Goal: Subscribe to service/newsletter

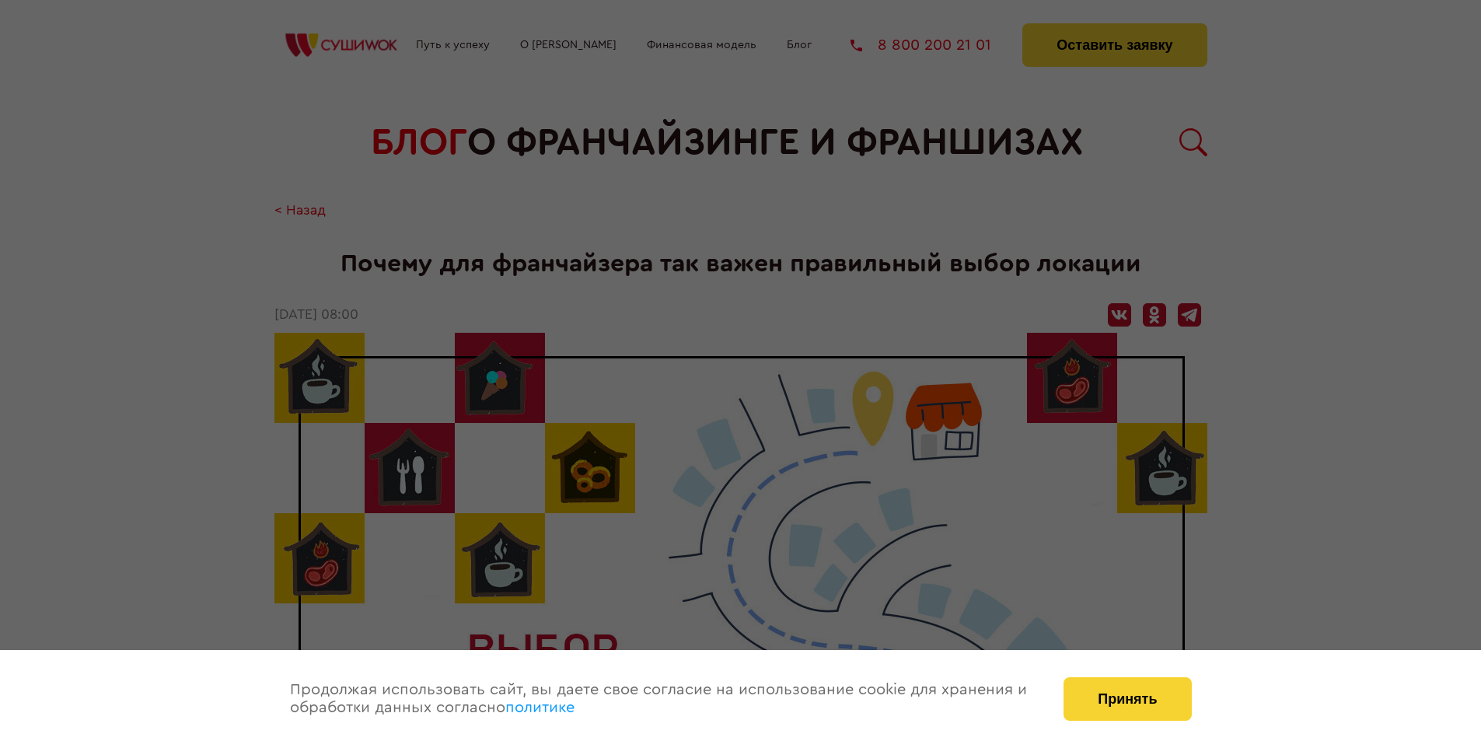
scroll to position [1676, 0]
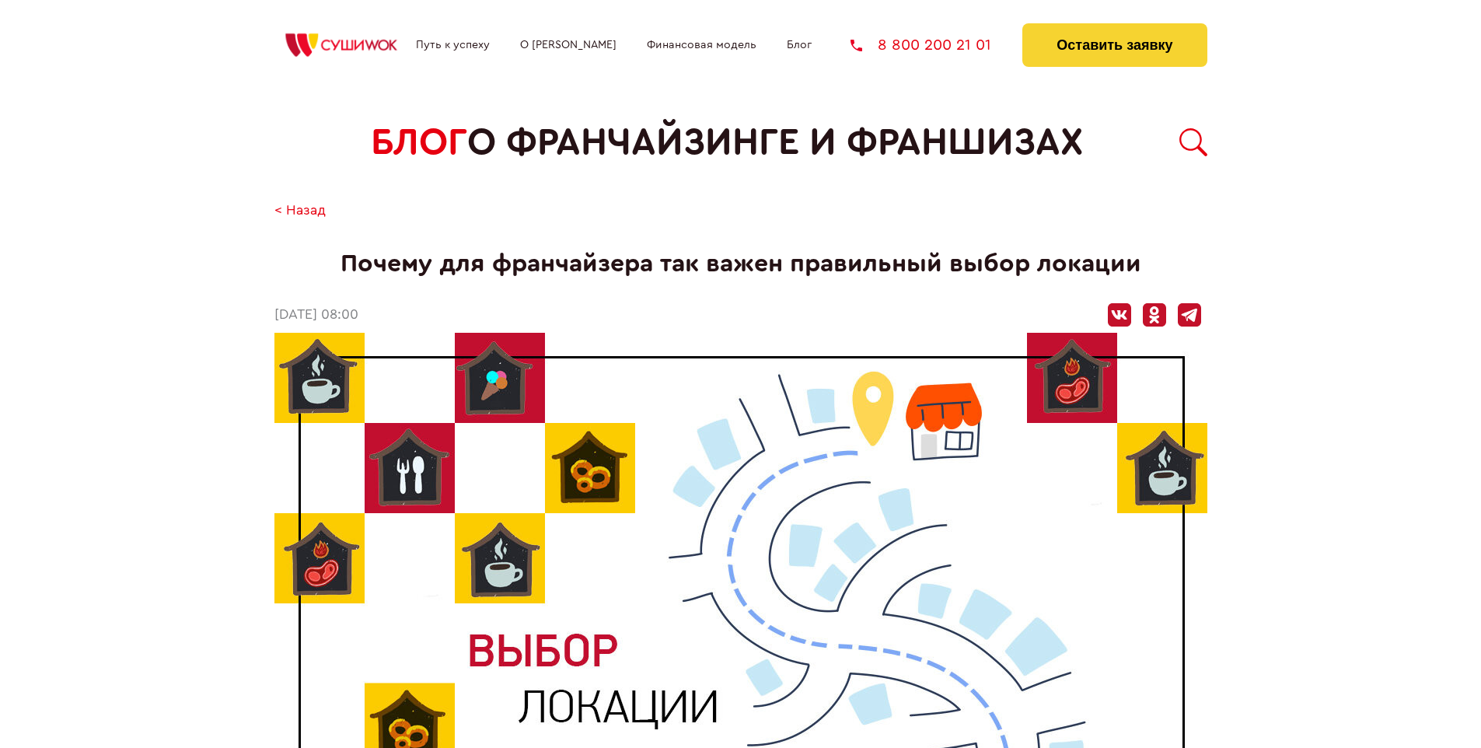
scroll to position [1676, 0]
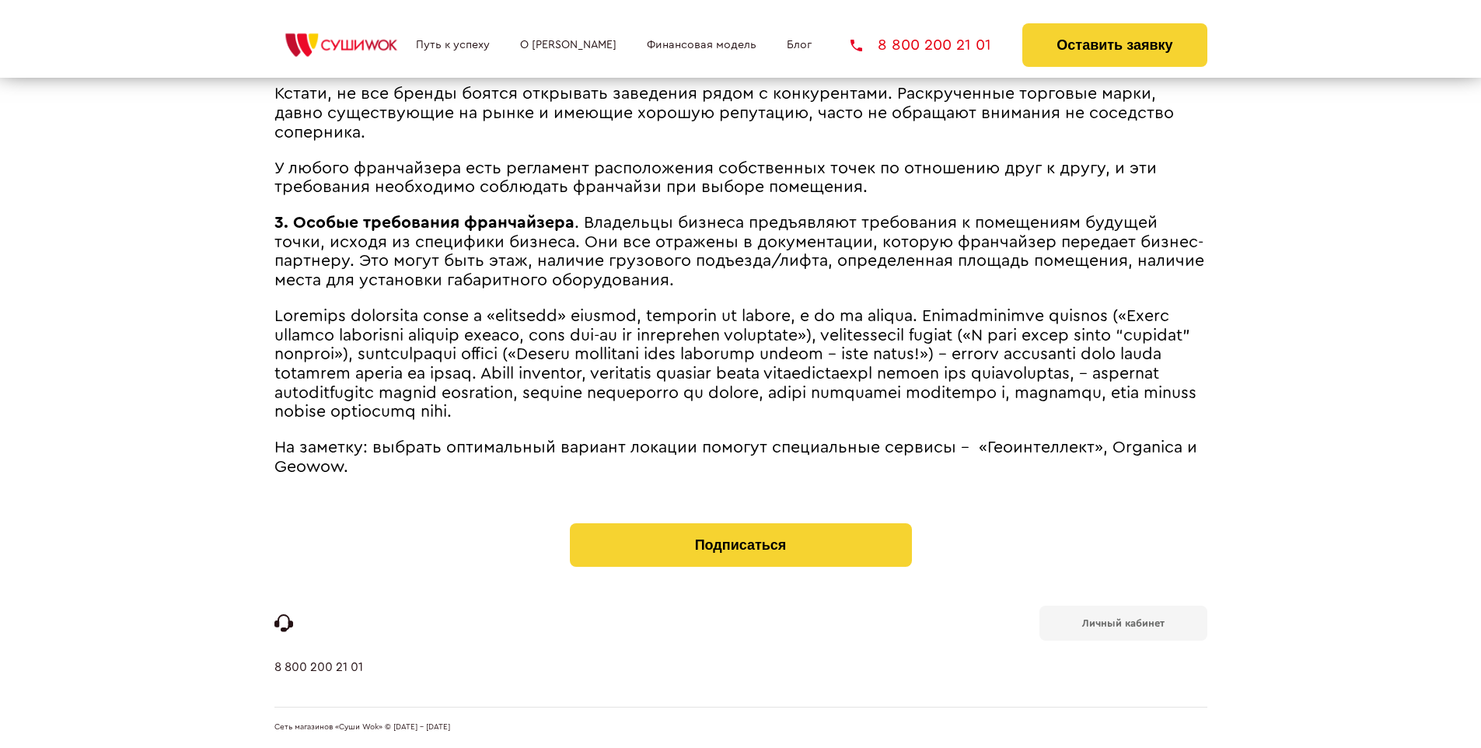
click at [1123, 622] on b "Личный кабинет" at bounding box center [1123, 623] width 82 height 10
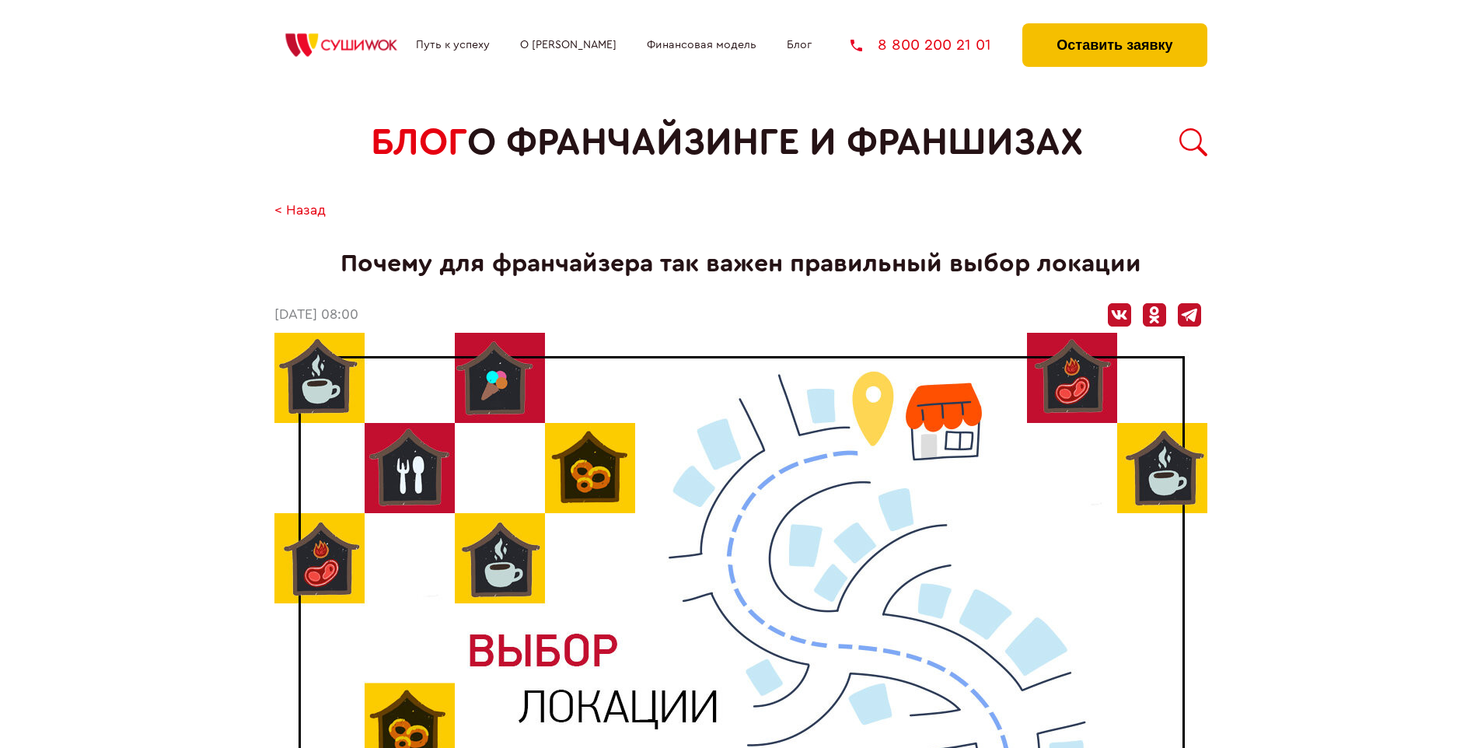
click at [1114, 27] on button "Оставить заявку" at bounding box center [1114, 45] width 184 height 44
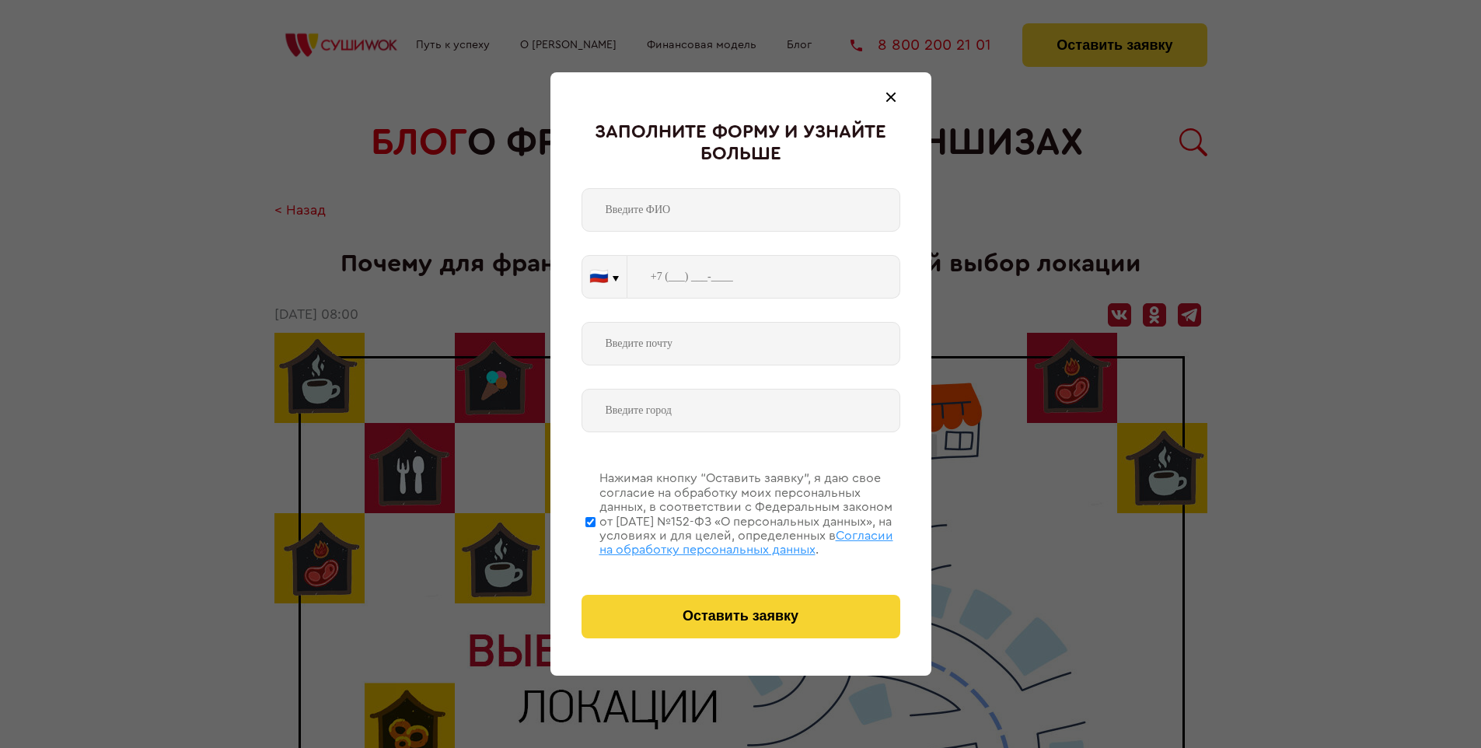
click at [721, 540] on span "Согласии на обработку персональных данных" at bounding box center [746, 543] width 294 height 26
click at [596, 540] on input "Нажимая кнопку “Оставить заявку”, я даю свое согласие на обработку моих персона…" at bounding box center [590, 522] width 10 height 124
checkbox input "false"
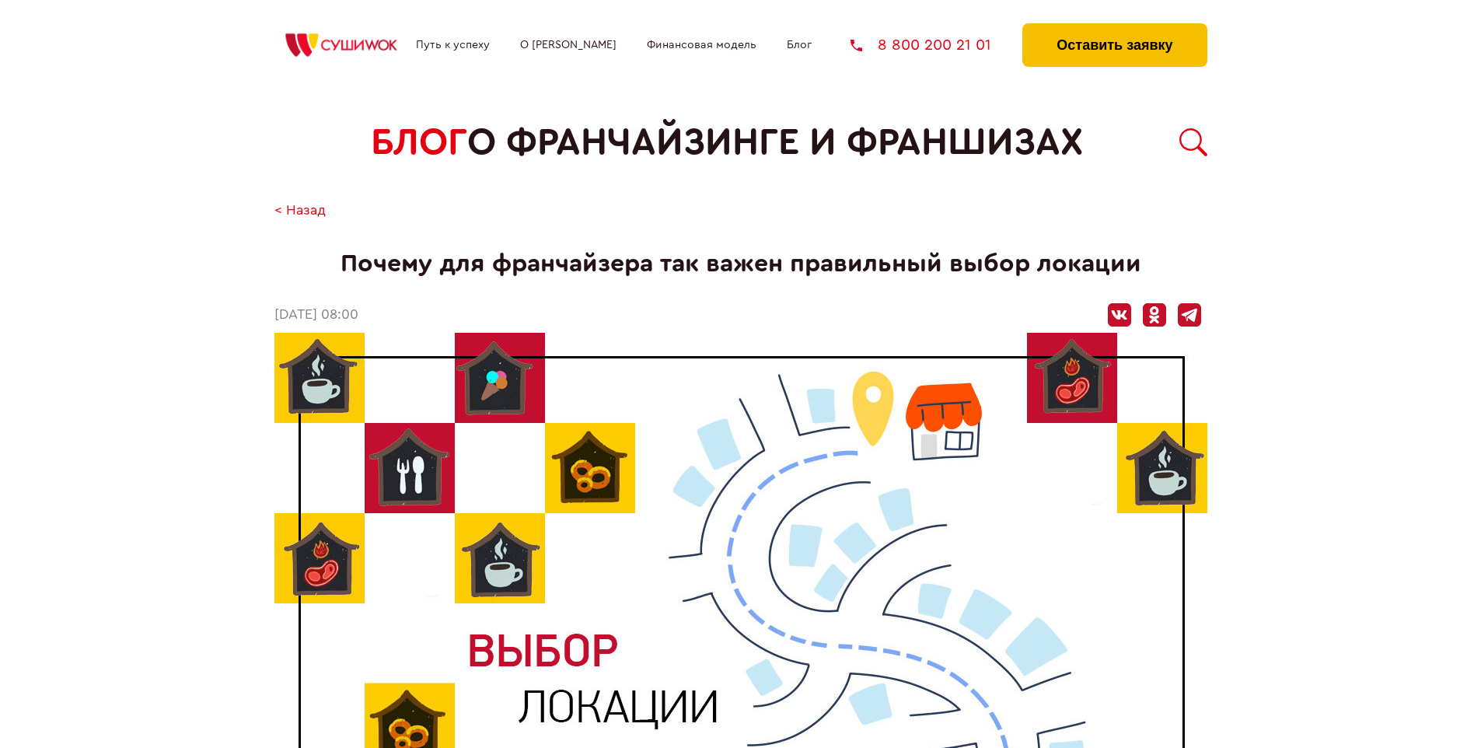
click at [1114, 27] on button "Оставить заявку" at bounding box center [1114, 45] width 184 height 44
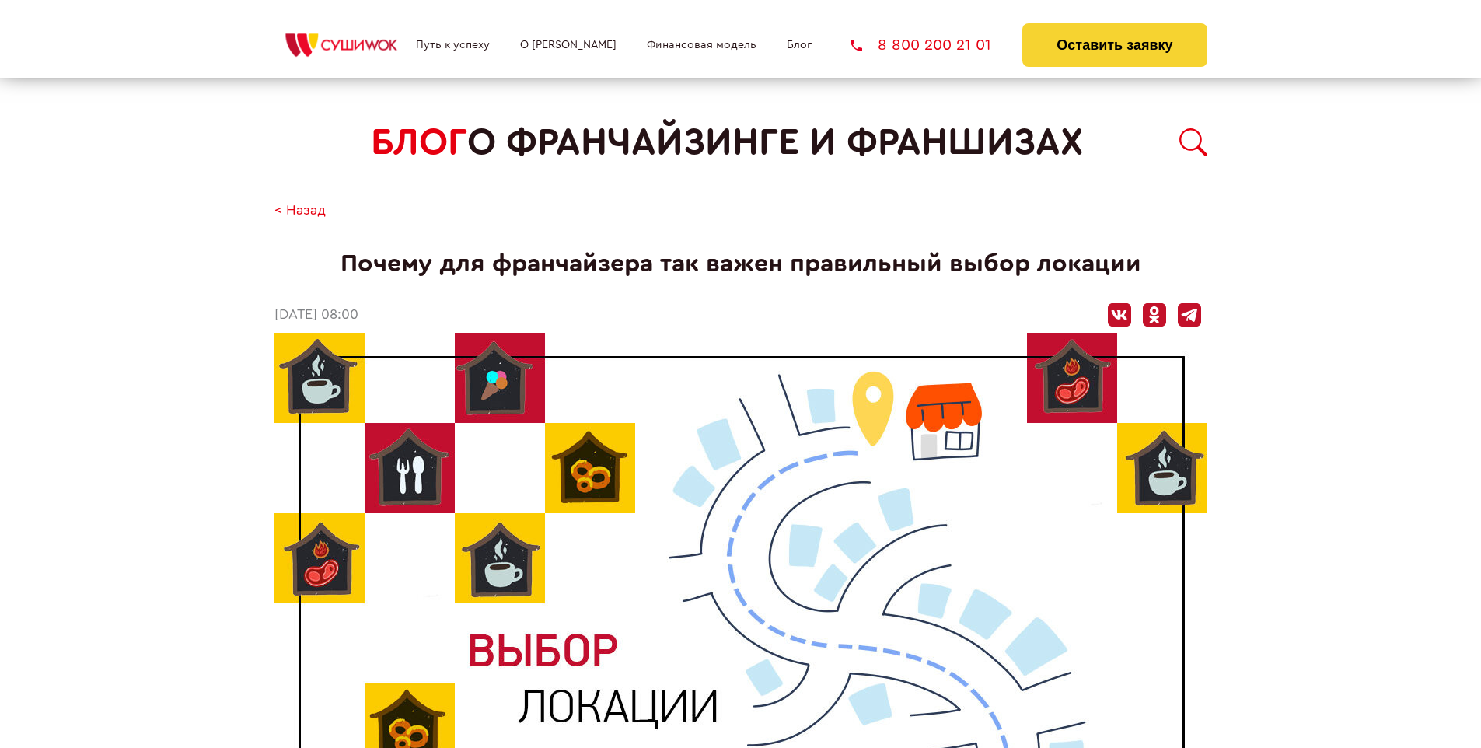
scroll to position [1676, 0]
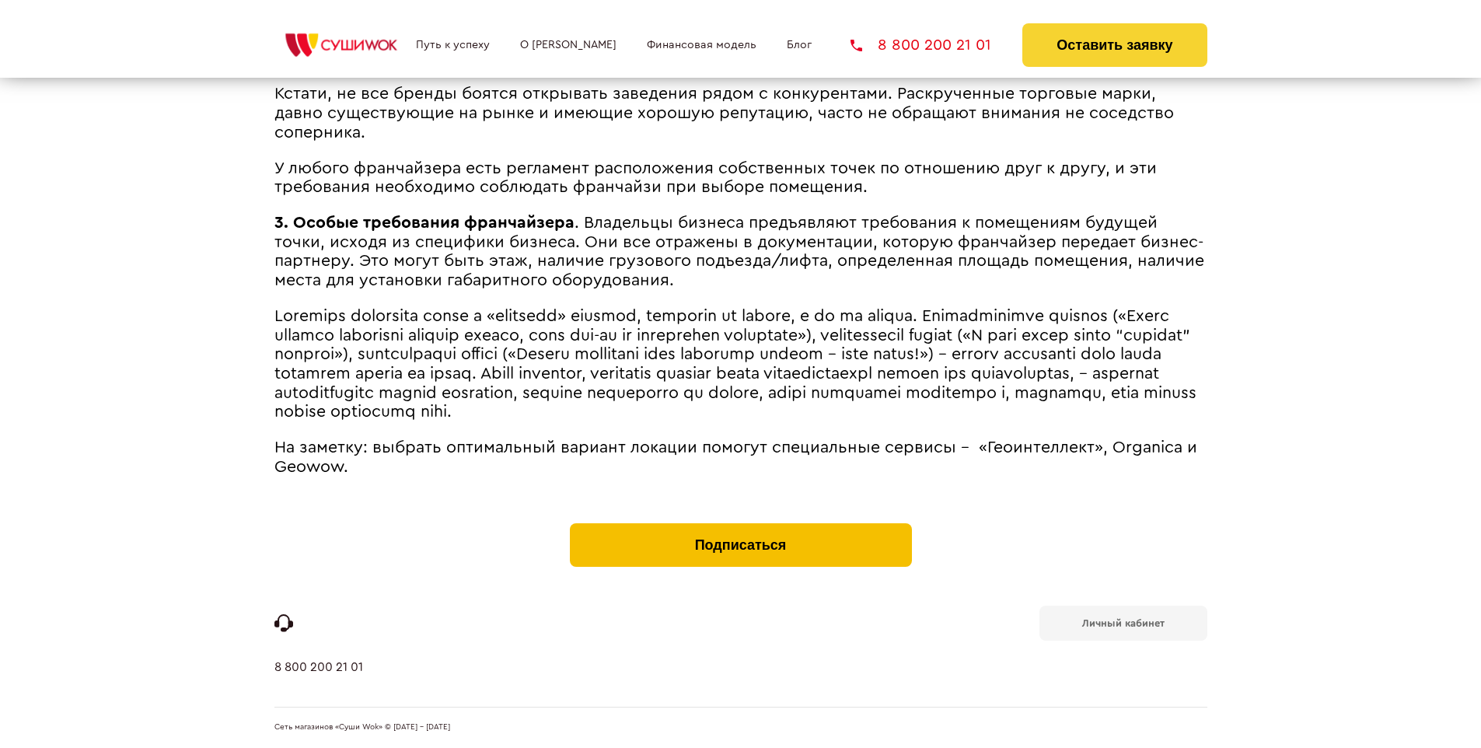
click at [740, 527] on button "Подписаться" at bounding box center [741, 545] width 342 height 44
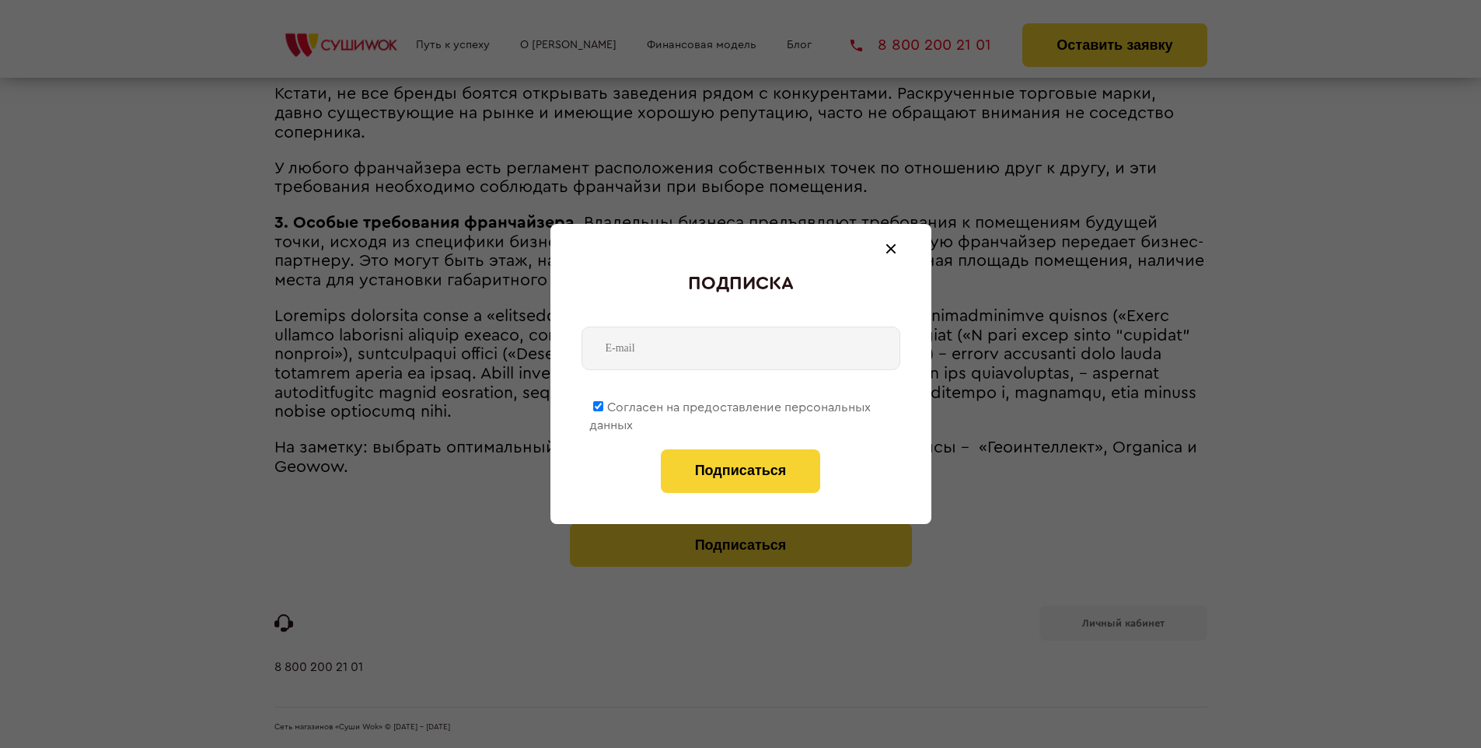
click at [731, 404] on span "Согласен на предоставление персональных данных" at bounding box center [729, 416] width 281 height 30
click at [603, 404] on input "Согласен на предоставление персональных данных" at bounding box center [598, 406] width 10 height 10
checkbox input "false"
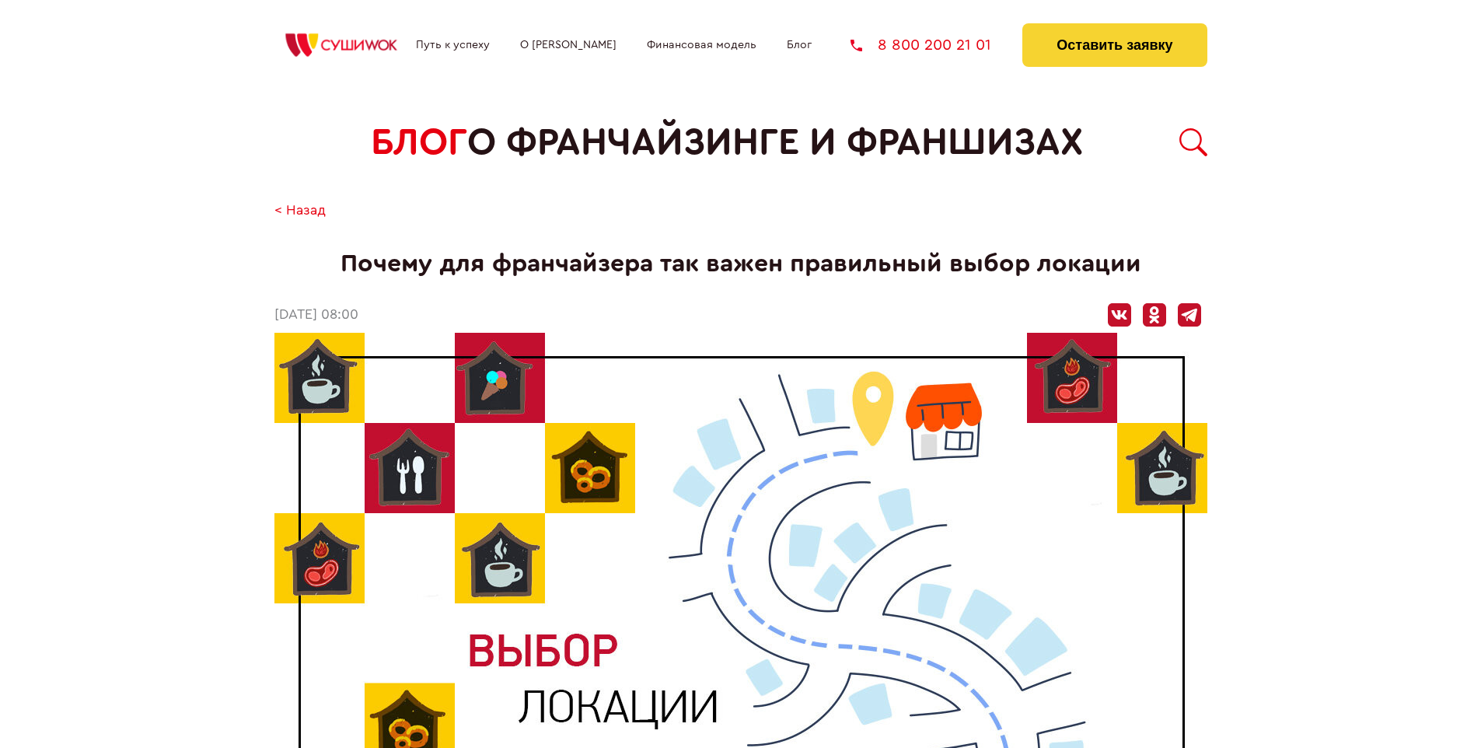
scroll to position [1676, 0]
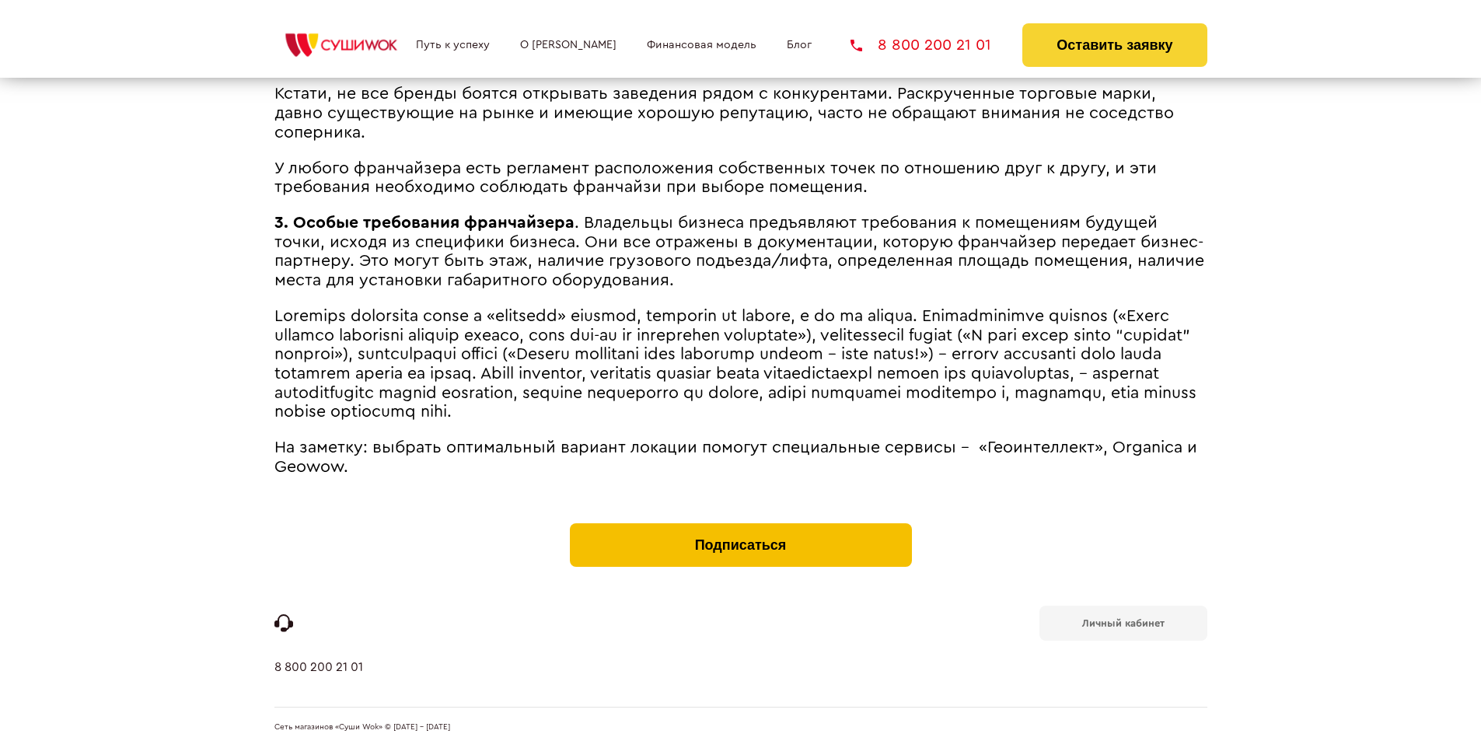
click at [740, 527] on button "Подписаться" at bounding box center [741, 545] width 342 height 44
